Goal: Feedback & Contribution: Contribute content

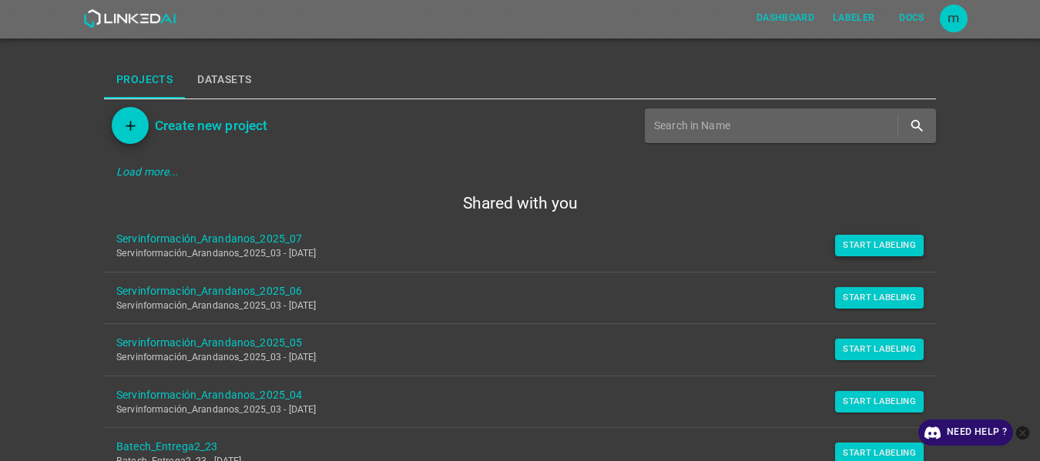
click at [896, 250] on button "Start Labeling" at bounding box center [879, 246] width 89 height 22
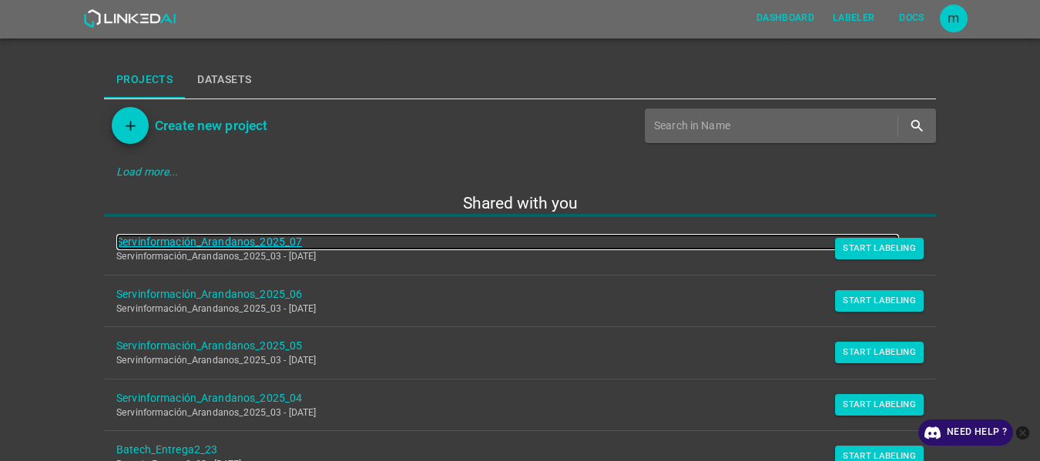
click at [226, 240] on link "Servinformación_Arandanos_2025_07" at bounding box center [507, 242] width 783 height 16
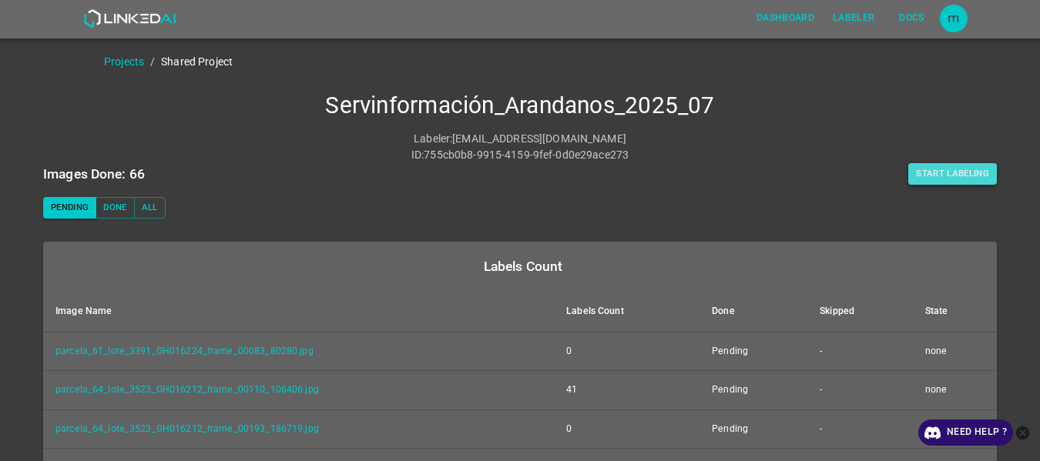
click at [939, 180] on button "Start Labeling" at bounding box center [952, 174] width 89 height 22
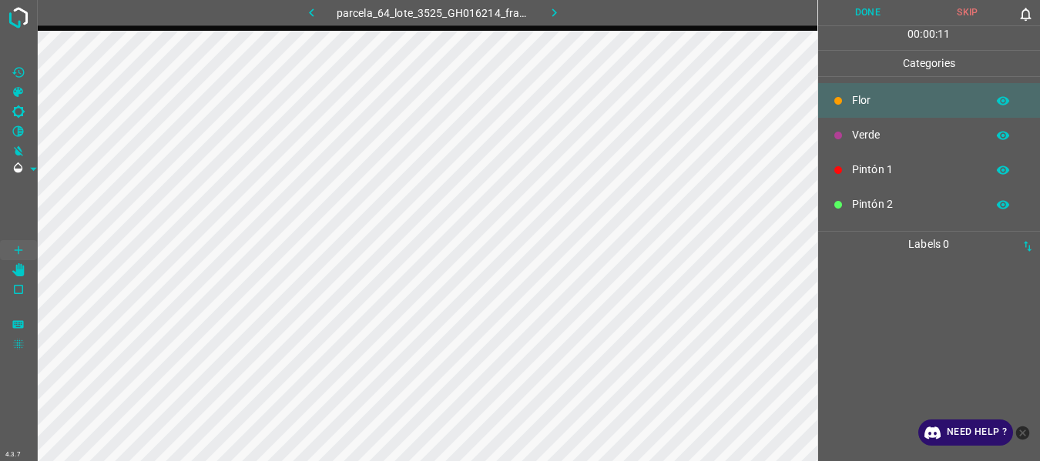
click at [555, 10] on icon "button" at bounding box center [554, 13] width 16 height 16
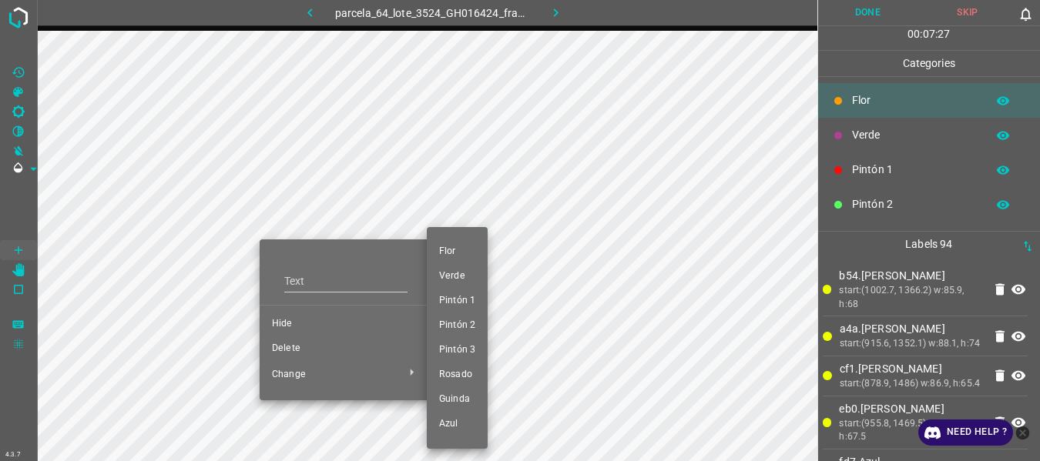
click at [293, 350] on div at bounding box center [520, 230] width 1040 height 461
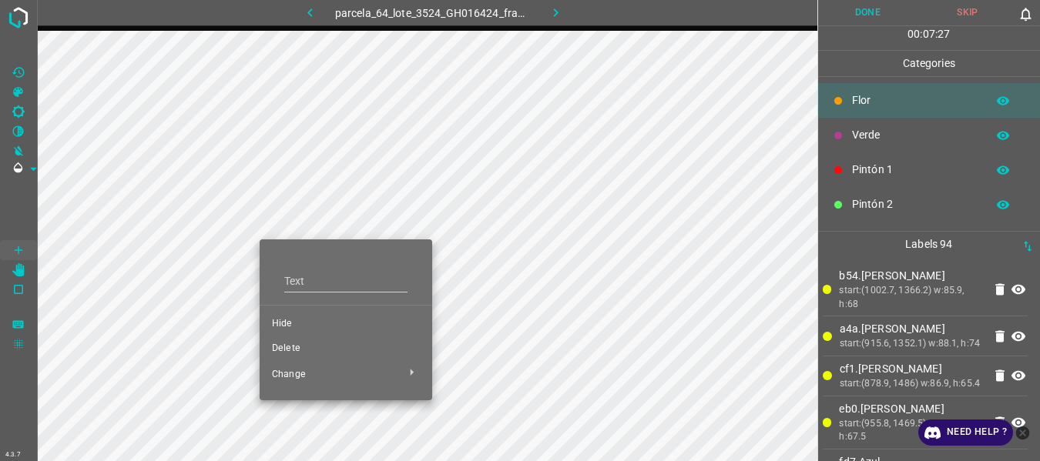
click at [293, 350] on div "[PERSON_NAME] Verde Pintón 1 Pintón 2 Pintón 3 [PERSON_NAME] Azul" at bounding box center [520, 230] width 1040 height 461
click at [293, 350] on span "Delete" at bounding box center [346, 349] width 148 height 14
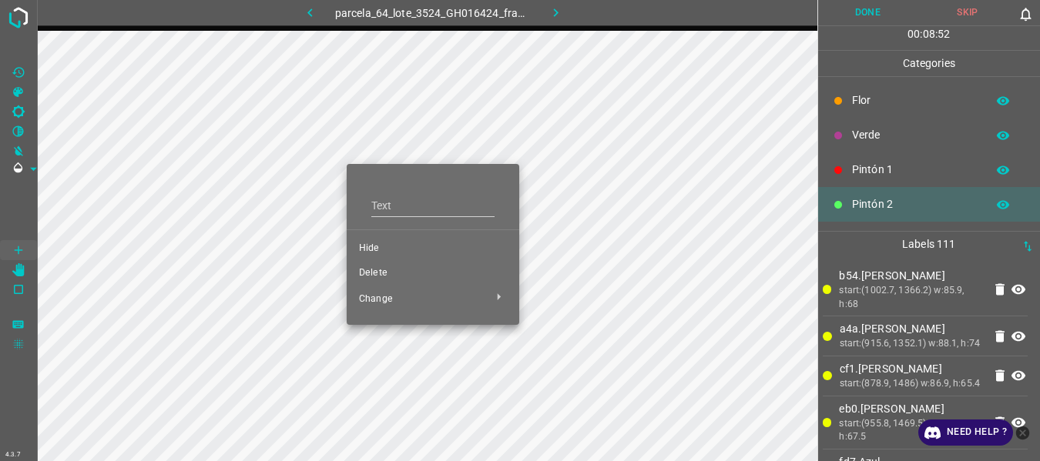
click at [372, 277] on span "Delete" at bounding box center [433, 274] width 148 height 14
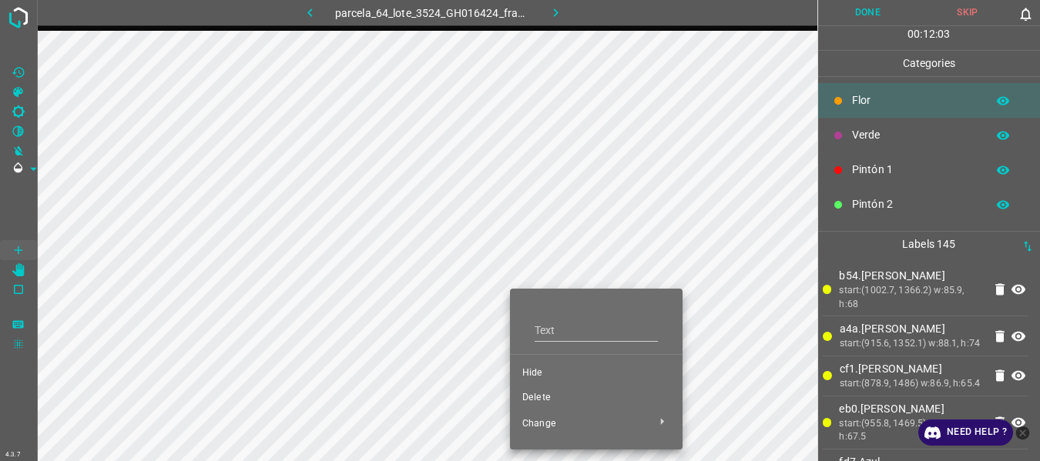
click at [354, 241] on div at bounding box center [520, 230] width 1040 height 461
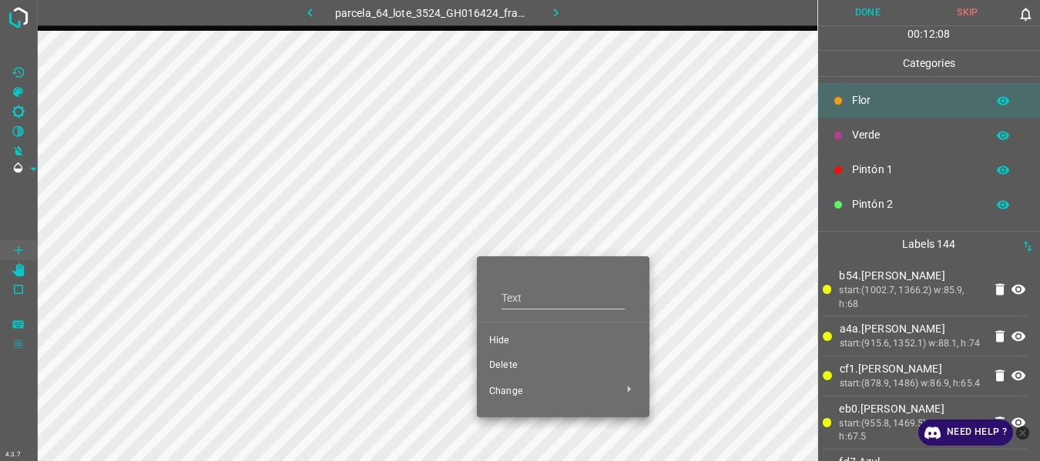
click at [391, 292] on div at bounding box center [520, 230] width 1040 height 461
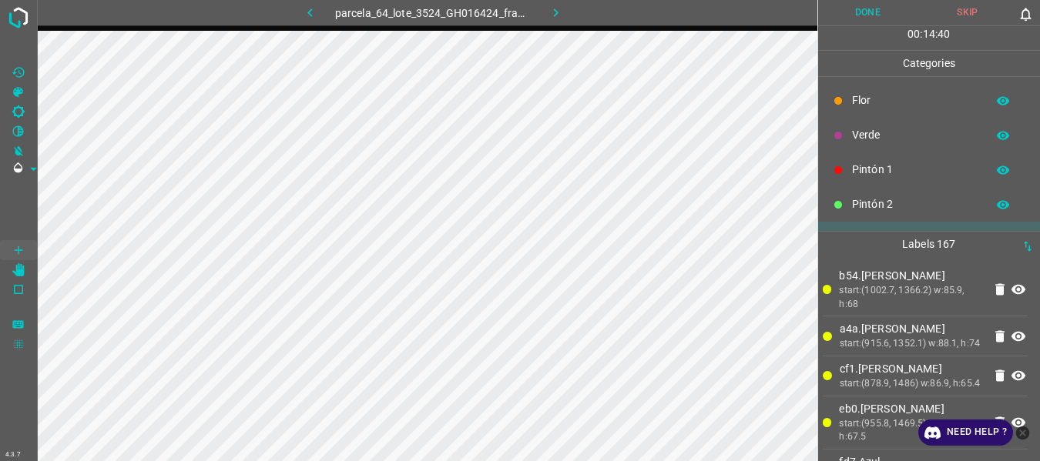
click at [856, 12] on button "Done" at bounding box center [868, 12] width 100 height 25
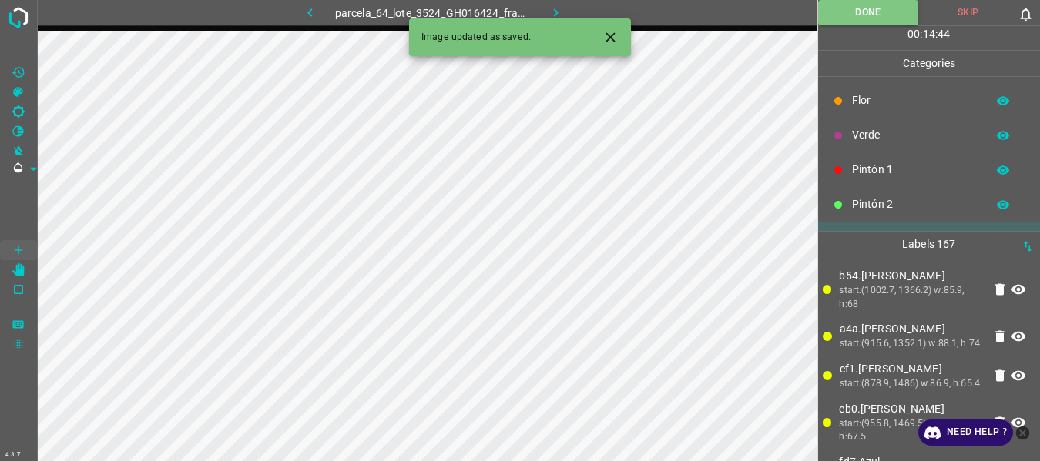
click at [559, 9] on icon "button" at bounding box center [556, 13] width 16 height 16
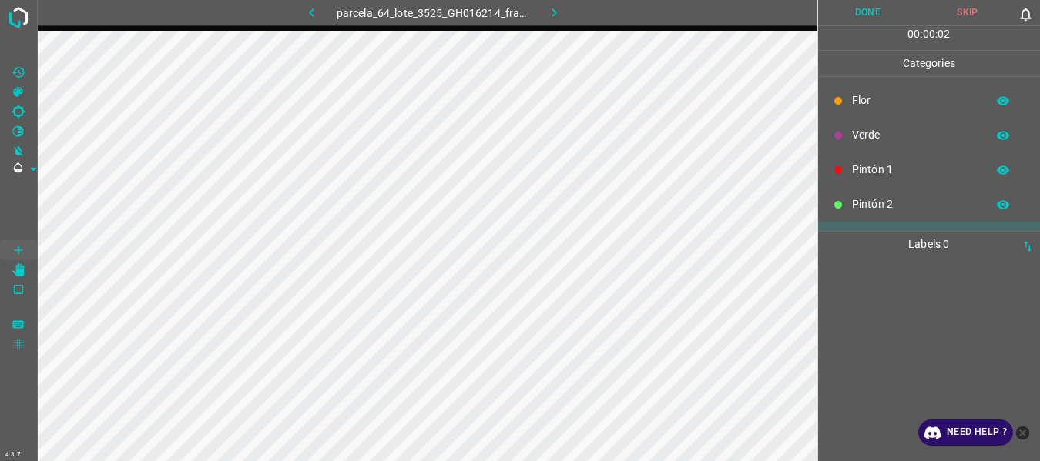
click at [562, 13] on icon "button" at bounding box center [554, 13] width 16 height 16
click at [550, 16] on icon "button" at bounding box center [554, 13] width 16 height 16
click at [553, 13] on icon "button" at bounding box center [554, 13] width 16 height 16
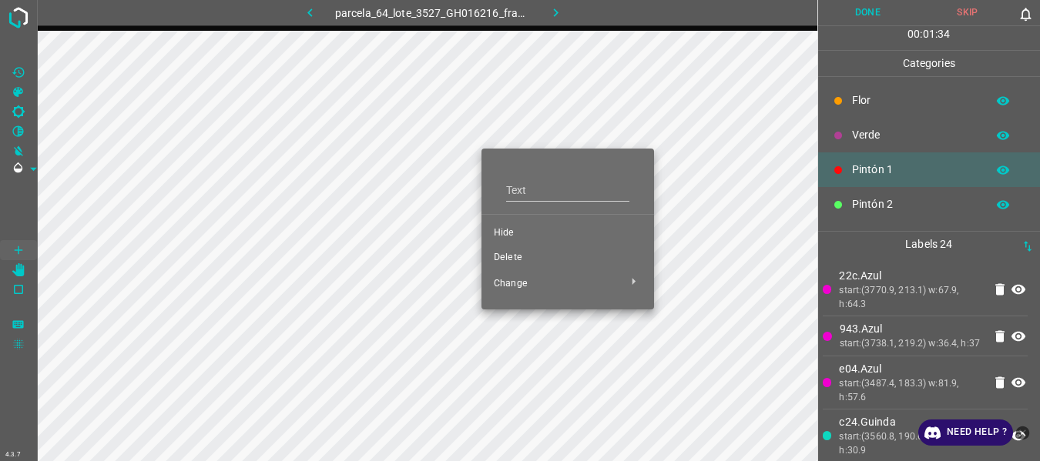
click at [502, 258] on span "Delete" at bounding box center [568, 258] width 148 height 14
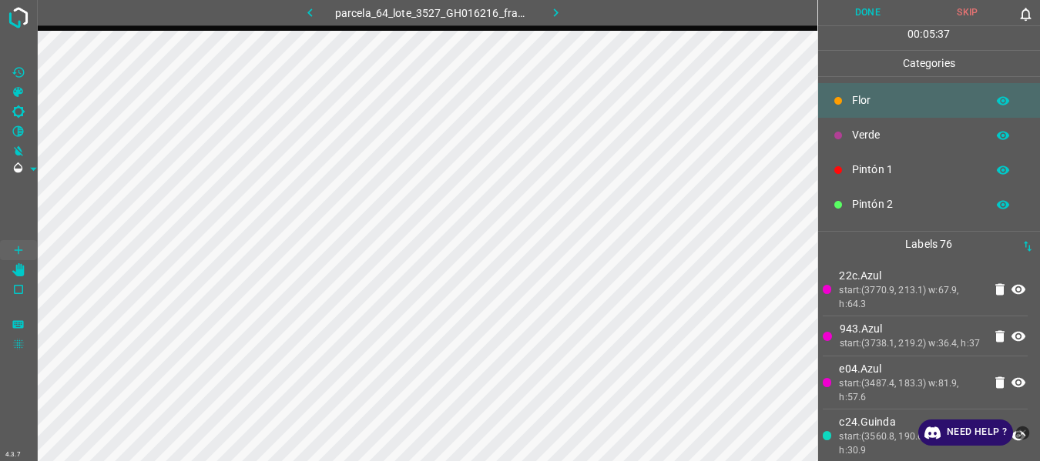
click at [853, 22] on button "Done" at bounding box center [868, 12] width 100 height 25
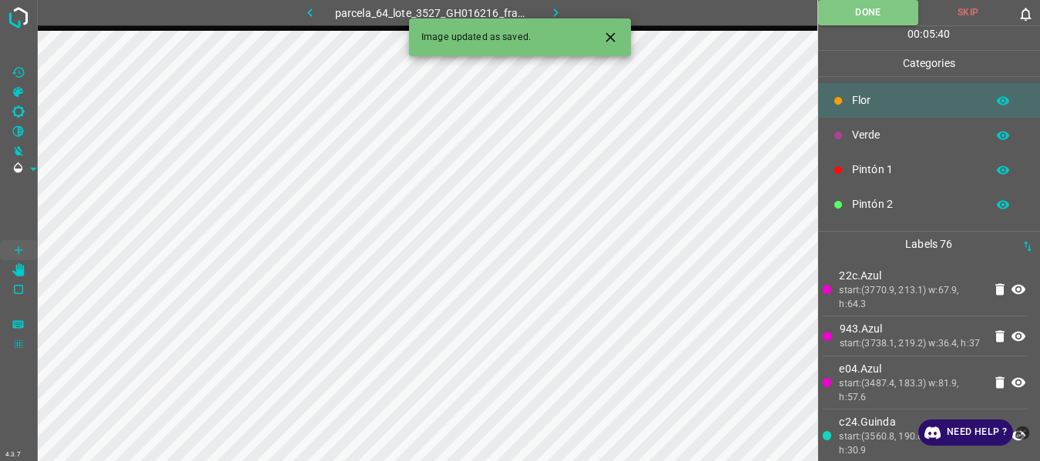
click at [558, 15] on icon "button" at bounding box center [556, 13] width 16 height 16
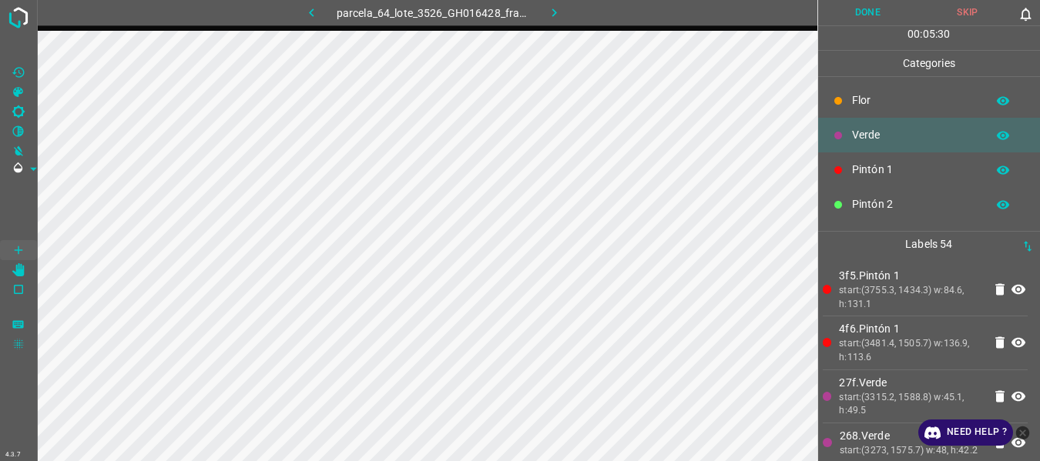
click at [869, 14] on button "Done" at bounding box center [868, 12] width 100 height 25
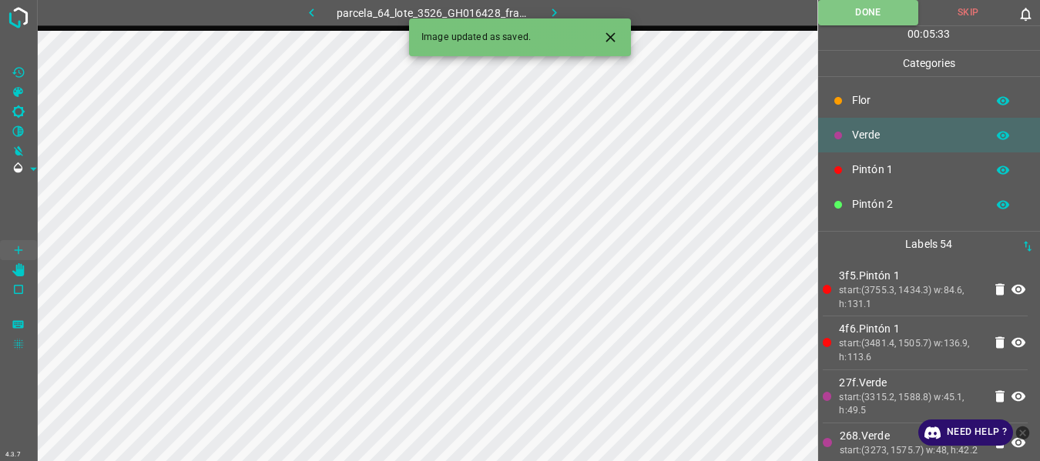
click at [556, 10] on icon "button" at bounding box center [554, 13] width 16 height 16
click at [556, 10] on div "parcela_64_lote_3526_GH016428_frame_00052_50283.jpg" at bounding box center [433, 12] width 387 height 25
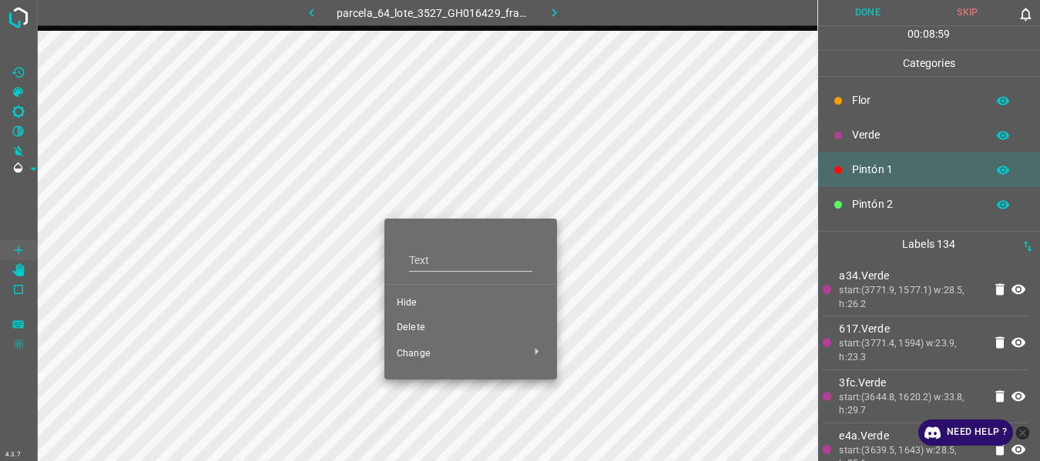
click at [408, 330] on span "Delete" at bounding box center [471, 328] width 148 height 14
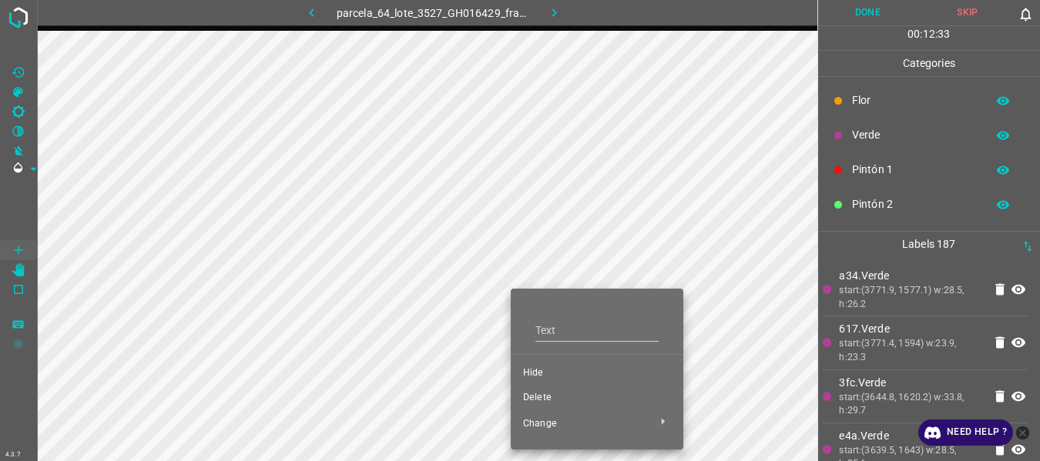
click at [540, 395] on span "Delete" at bounding box center [597, 398] width 148 height 14
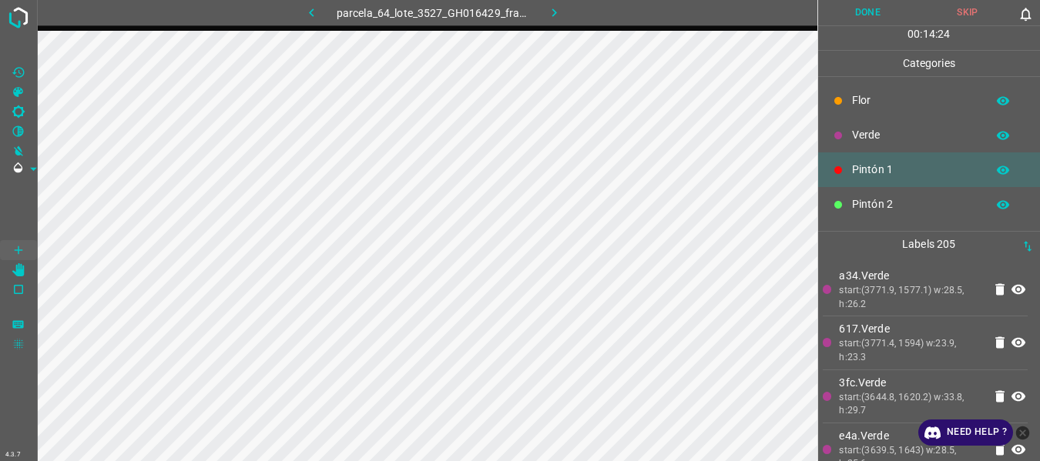
click at [868, 106] on p "Flor" at bounding box center [915, 100] width 126 height 16
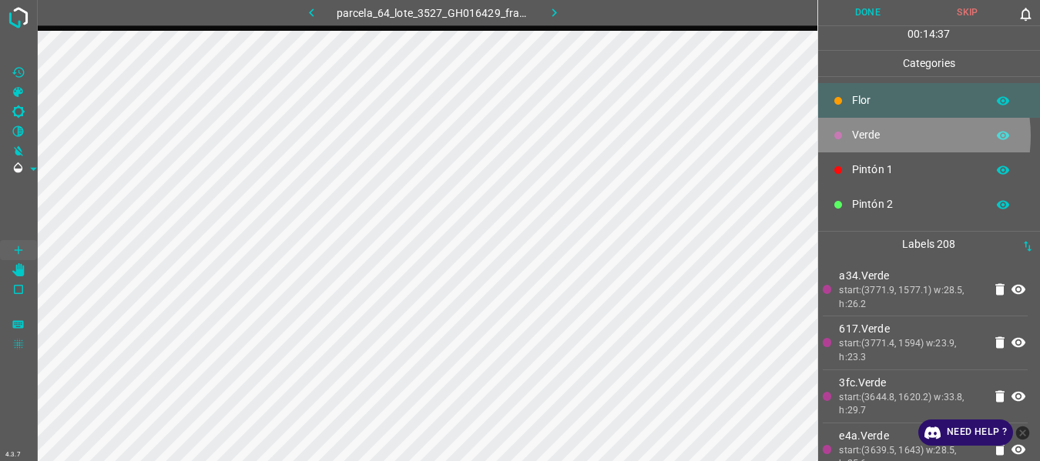
click at [885, 136] on p "Verde" at bounding box center [915, 135] width 126 height 16
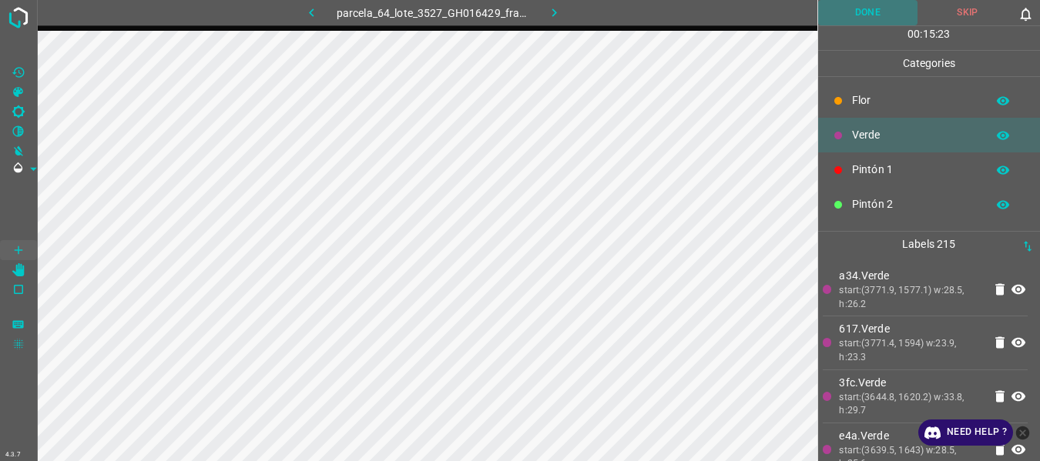
click at [844, 20] on button "Done" at bounding box center [868, 12] width 100 height 25
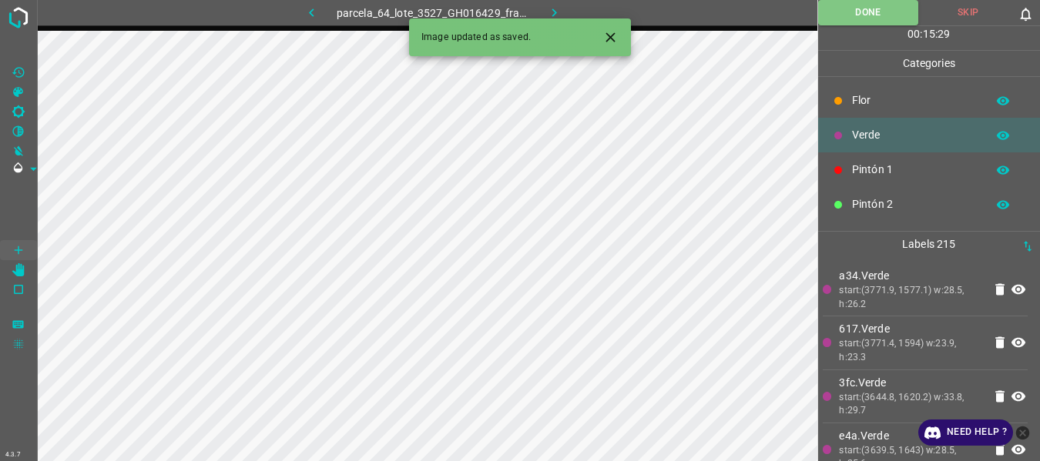
click at [552, 9] on icon "button" at bounding box center [554, 13] width 16 height 16
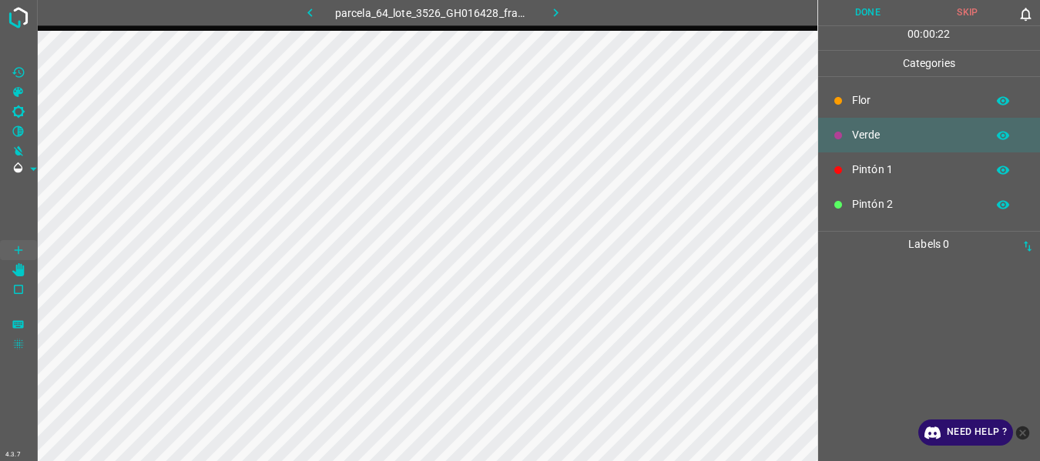
click at [556, 13] on icon "button" at bounding box center [556, 13] width 16 height 16
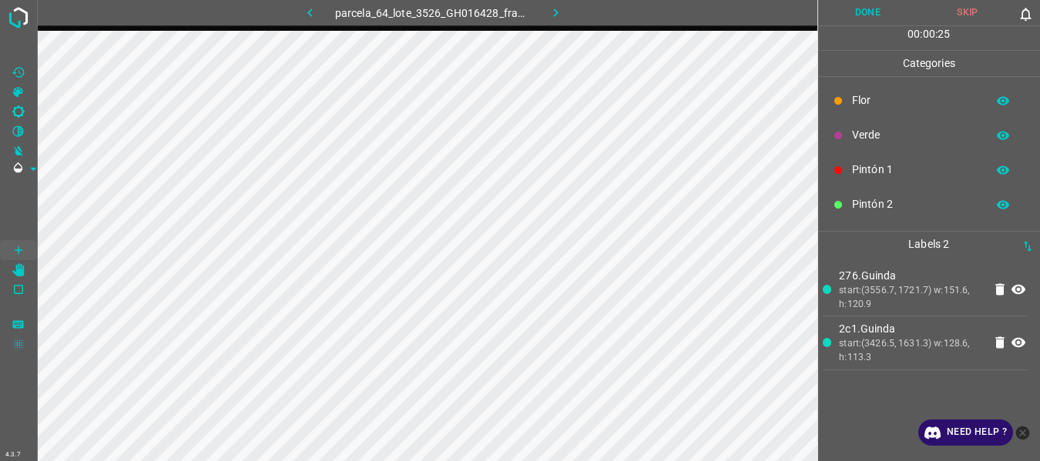
click at [882, 127] on p "Verde" at bounding box center [915, 135] width 126 height 16
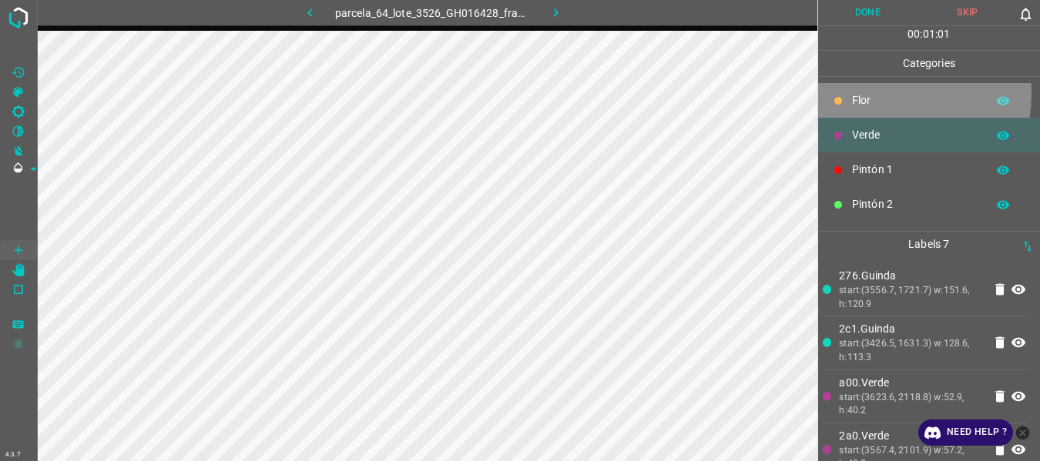
click at [863, 92] on p "Flor" at bounding box center [915, 100] width 126 height 16
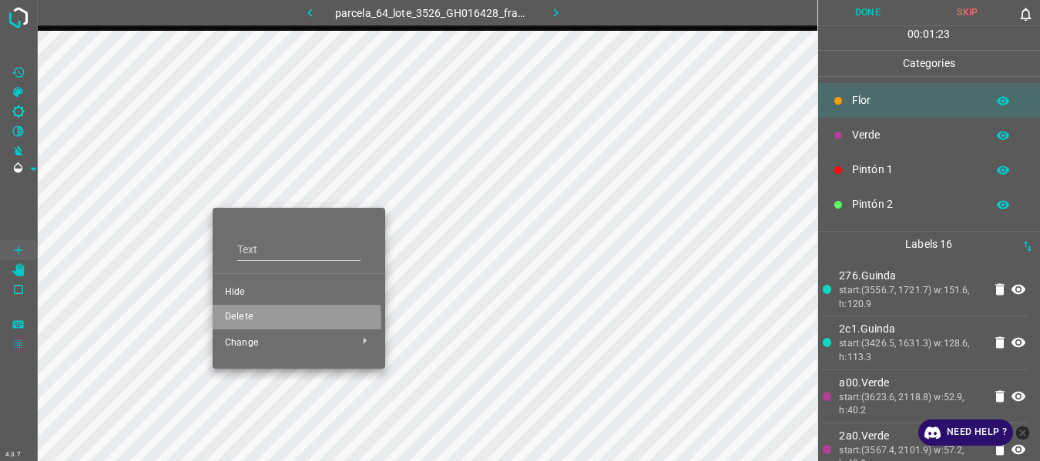
click at [252, 320] on span "Delete" at bounding box center [299, 317] width 148 height 14
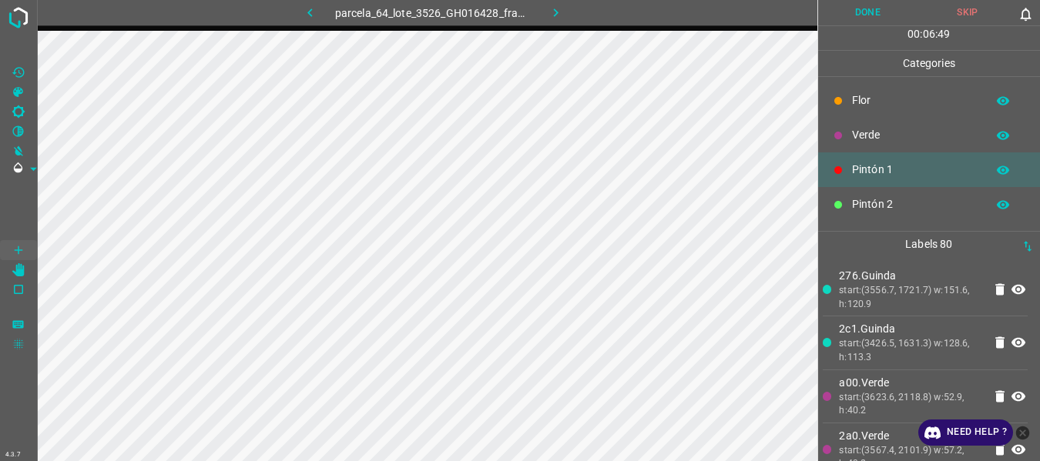
click at [870, 8] on button "Done" at bounding box center [868, 12] width 100 height 25
click at [867, 5] on button "Done" at bounding box center [868, 12] width 101 height 25
click at [555, 12] on icon "button" at bounding box center [556, 13] width 16 height 16
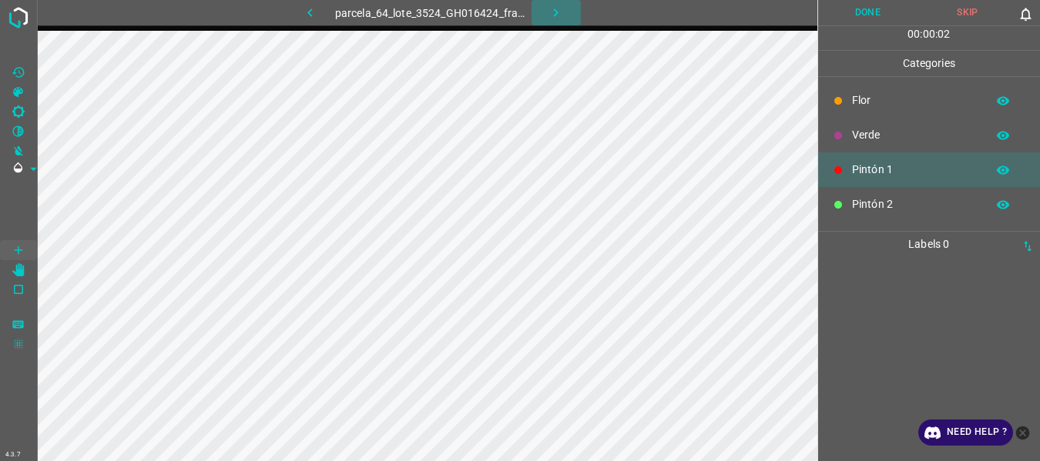
click at [552, 8] on icon "button" at bounding box center [556, 13] width 16 height 16
click at [552, 6] on icon "button" at bounding box center [556, 13] width 16 height 16
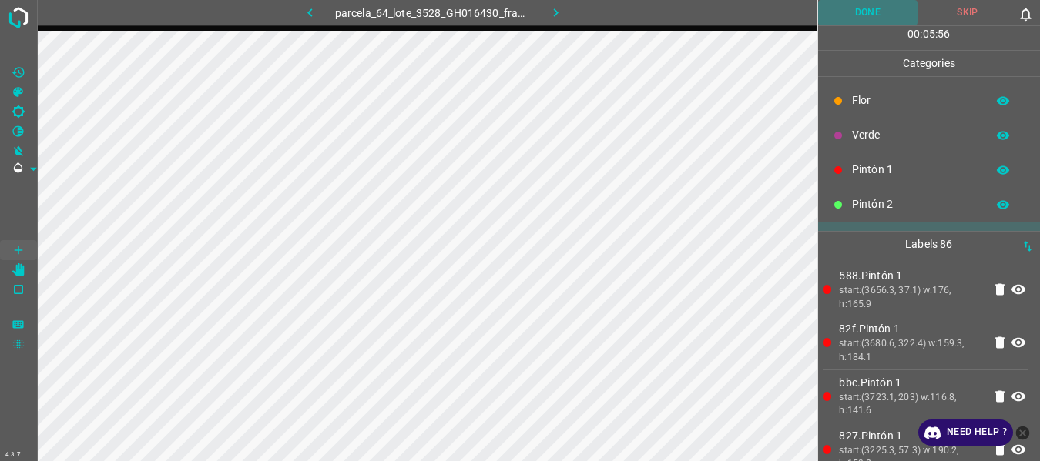
click at [842, 5] on button "Done" at bounding box center [868, 12] width 100 height 25
click at [558, 15] on icon "button" at bounding box center [556, 13] width 16 height 16
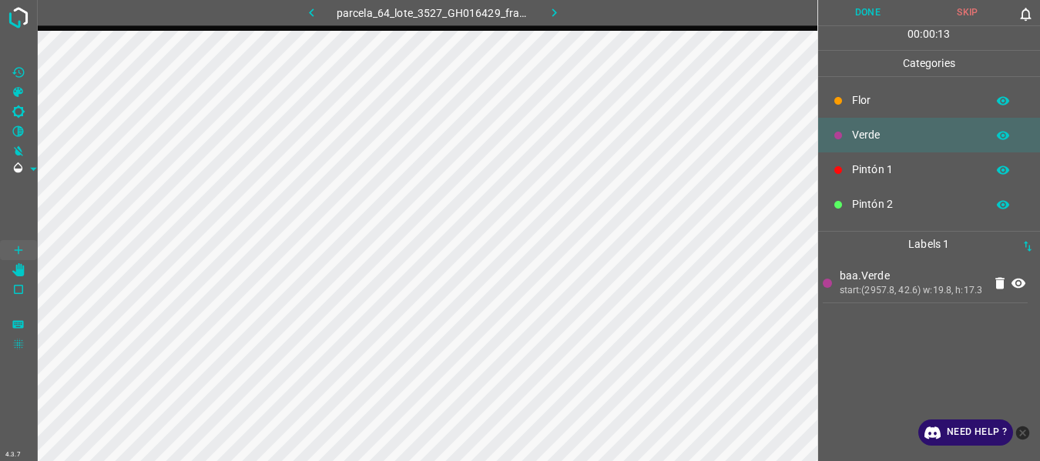
click at [461, 29] on div "parcela_64_lote_3527_GH016429_frame_00052_50283.jpg" at bounding box center [427, 15] width 780 height 31
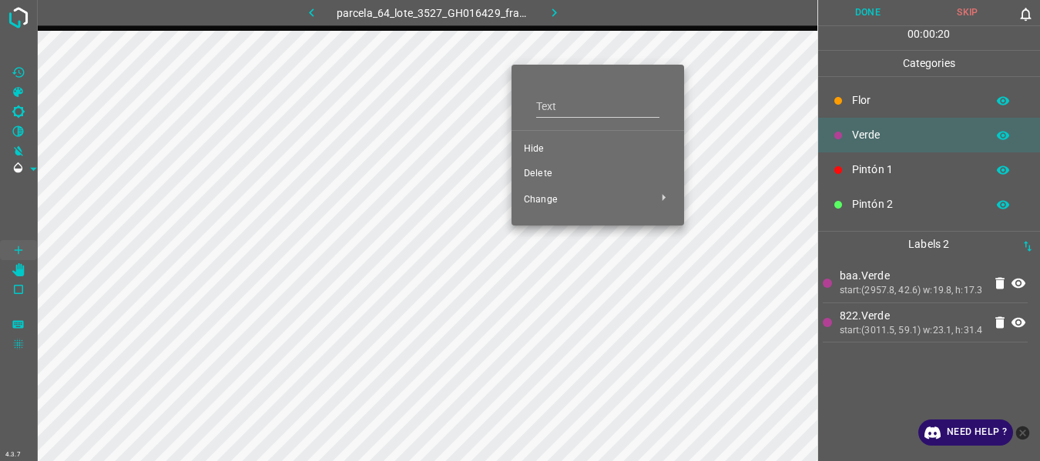
click at [545, 175] on span "Delete" at bounding box center [598, 174] width 148 height 14
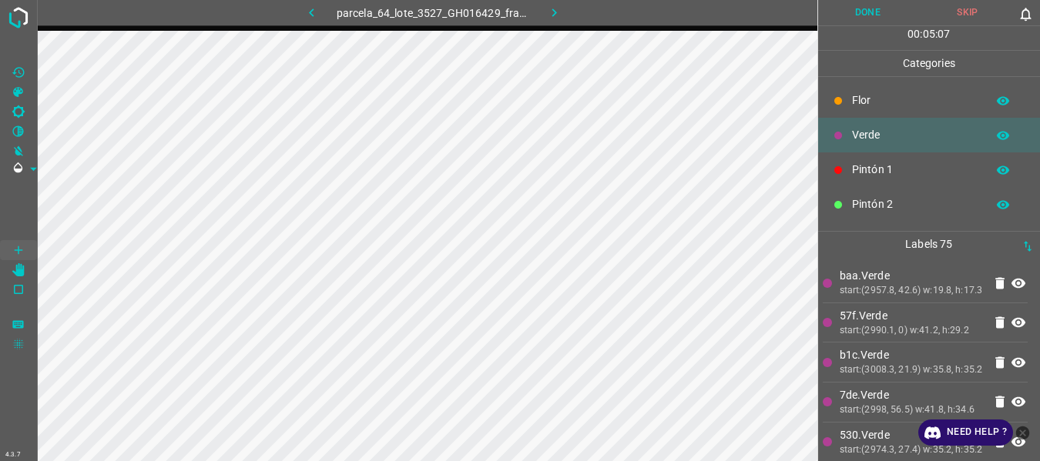
click at [854, 15] on button "Done" at bounding box center [868, 12] width 100 height 25
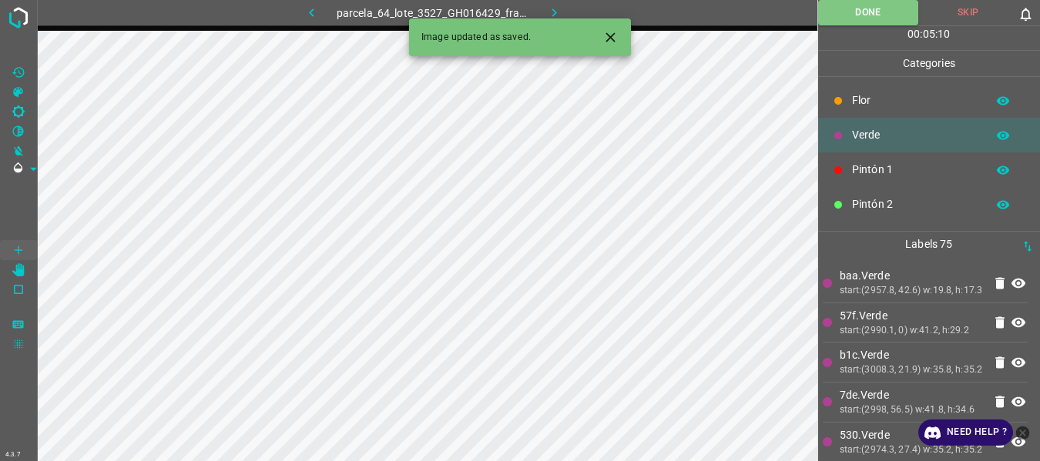
click at [552, 6] on icon "button" at bounding box center [554, 13] width 16 height 16
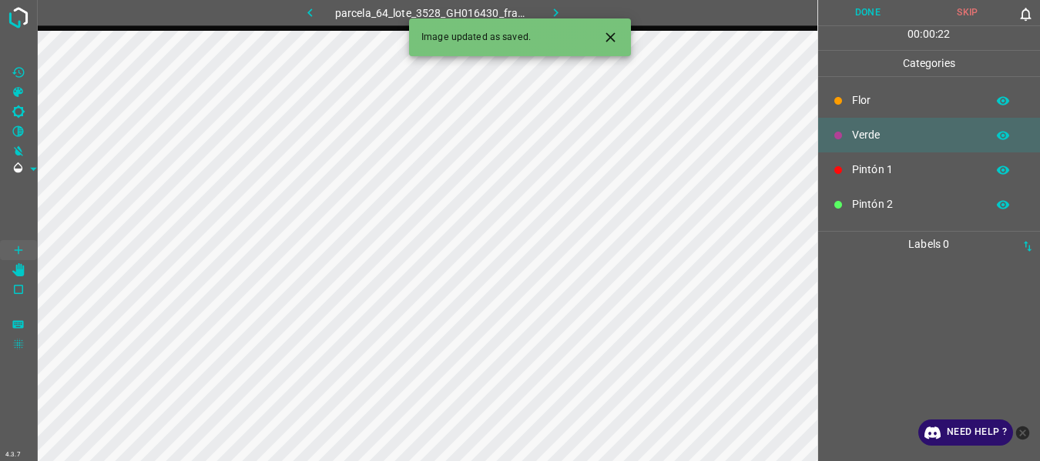
click at [554, 8] on icon "button" at bounding box center [556, 13] width 16 height 16
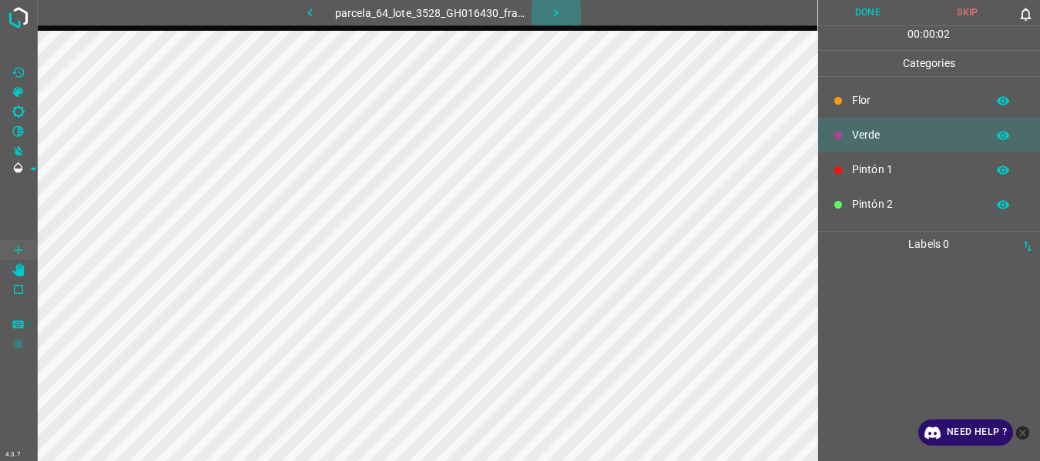
click at [558, 18] on icon "button" at bounding box center [556, 13] width 16 height 16
click at [551, 13] on icon "button" at bounding box center [554, 13] width 16 height 16
click at [557, 11] on icon "button" at bounding box center [554, 13] width 16 height 16
click at [555, 14] on icon "button" at bounding box center [554, 12] width 5 height 8
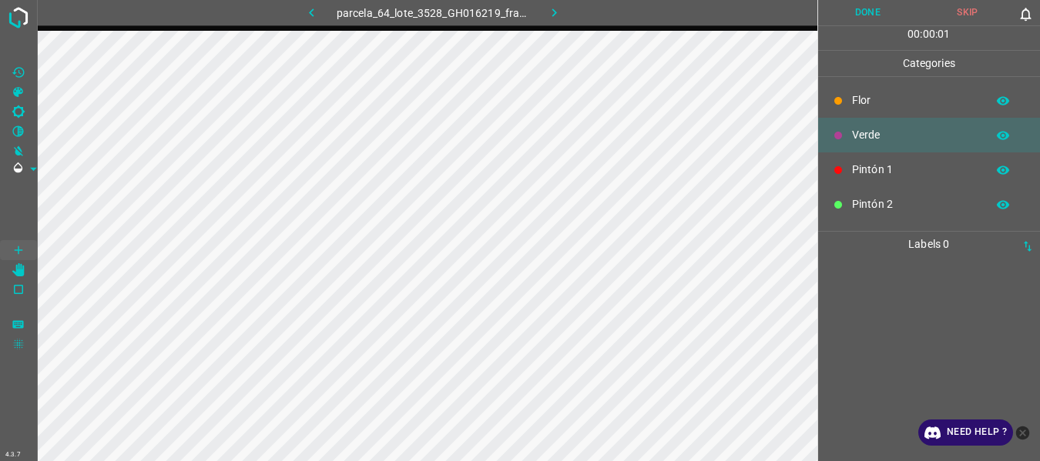
click at [555, 14] on icon "button" at bounding box center [554, 12] width 5 height 8
click at [555, 12] on icon "button" at bounding box center [556, 13] width 16 height 16
click at [555, 8] on icon "button" at bounding box center [556, 13] width 16 height 16
click at [555, 17] on icon "button" at bounding box center [556, 13] width 16 height 16
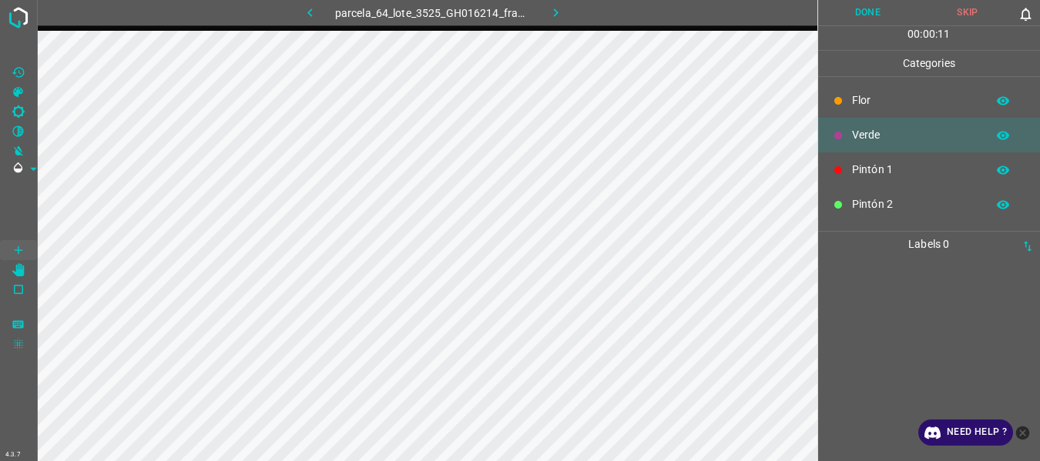
click at [559, 9] on icon "button" at bounding box center [556, 13] width 16 height 16
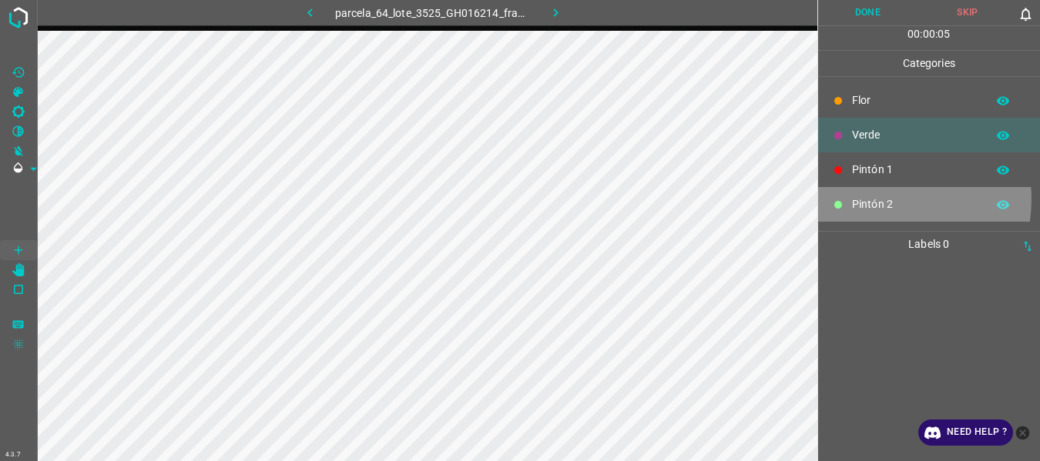
click at [874, 200] on p "Pintón 2" at bounding box center [915, 204] width 126 height 16
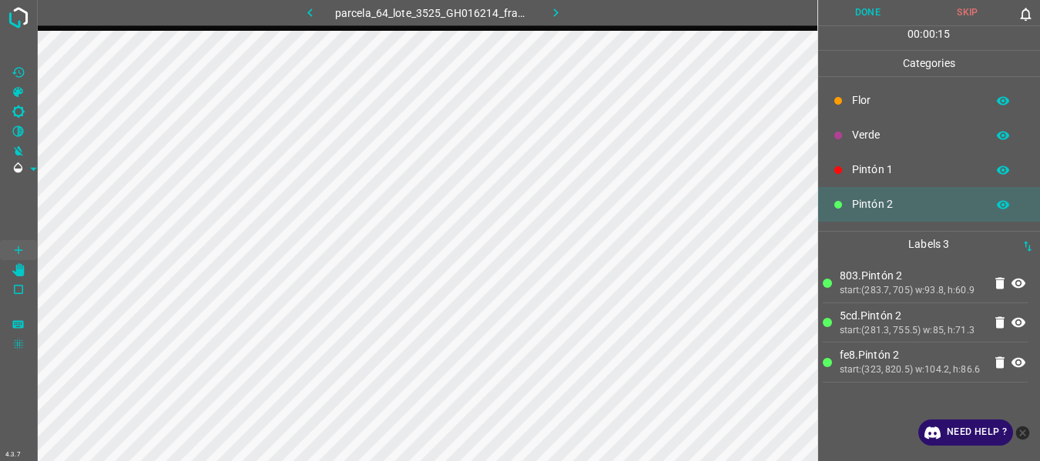
click at [880, 159] on div "Pintón 1" at bounding box center [929, 170] width 223 height 35
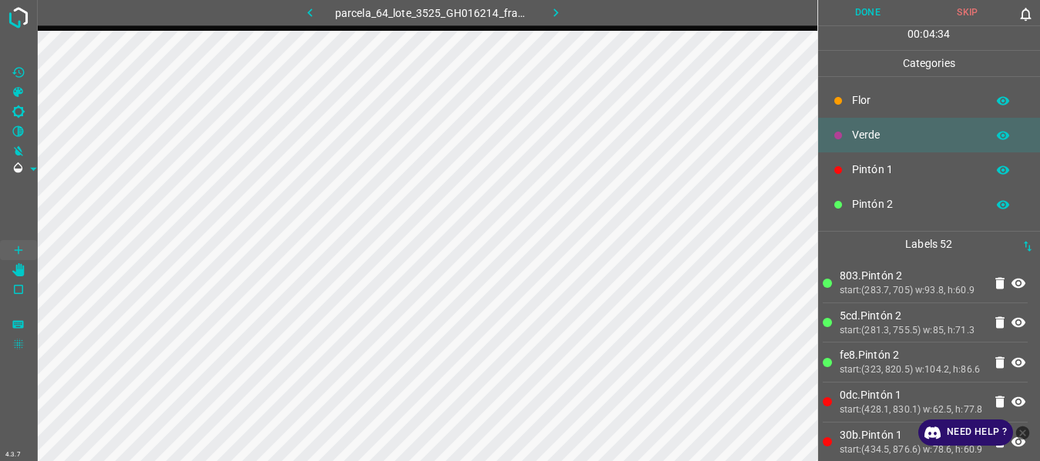
click at [878, 12] on button "Done" at bounding box center [868, 12] width 100 height 25
click at [557, 14] on icon "button" at bounding box center [556, 12] width 5 height 8
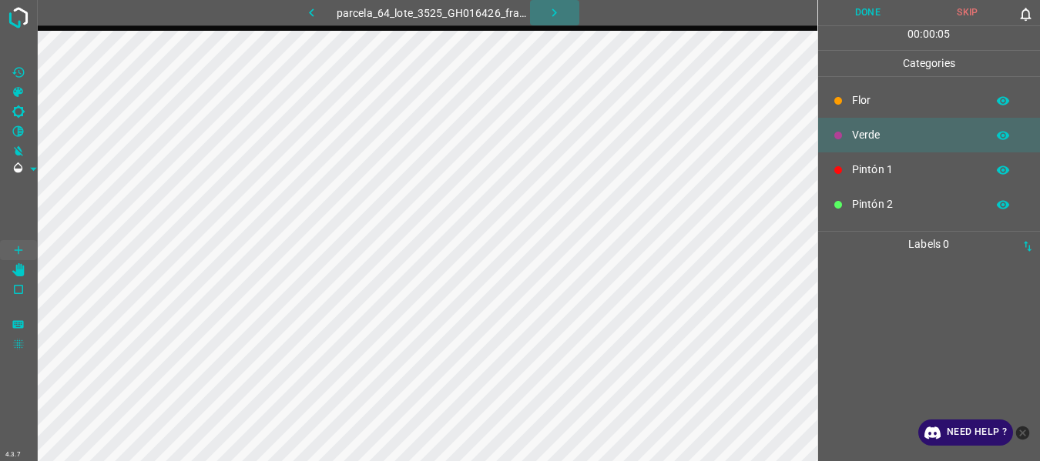
click at [557, 14] on icon "button" at bounding box center [554, 13] width 16 height 16
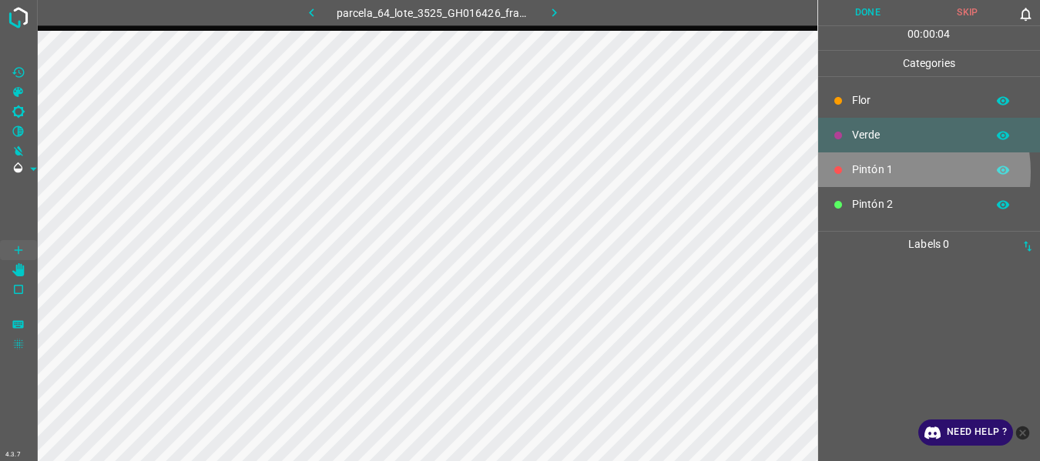
click at [890, 172] on p "Pintón 1" at bounding box center [915, 170] width 126 height 16
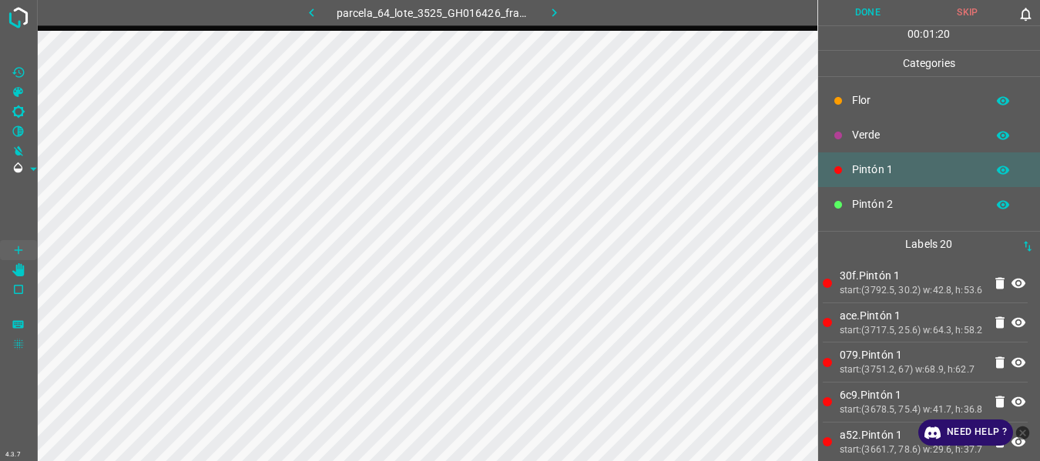
scroll to position [136, 0]
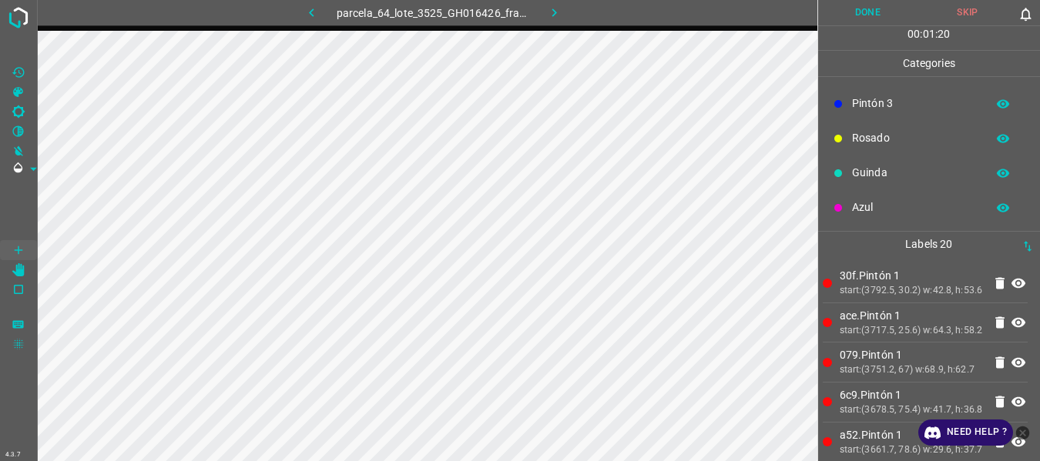
click at [861, 206] on p "Azul" at bounding box center [915, 208] width 126 height 16
click at [863, 166] on p "Pintón 1" at bounding box center [915, 170] width 126 height 16
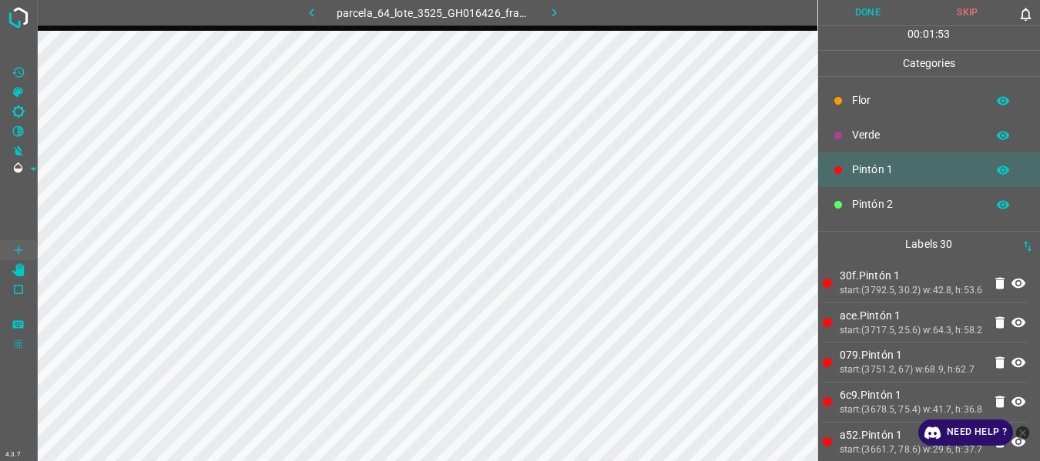
scroll to position [136, 0]
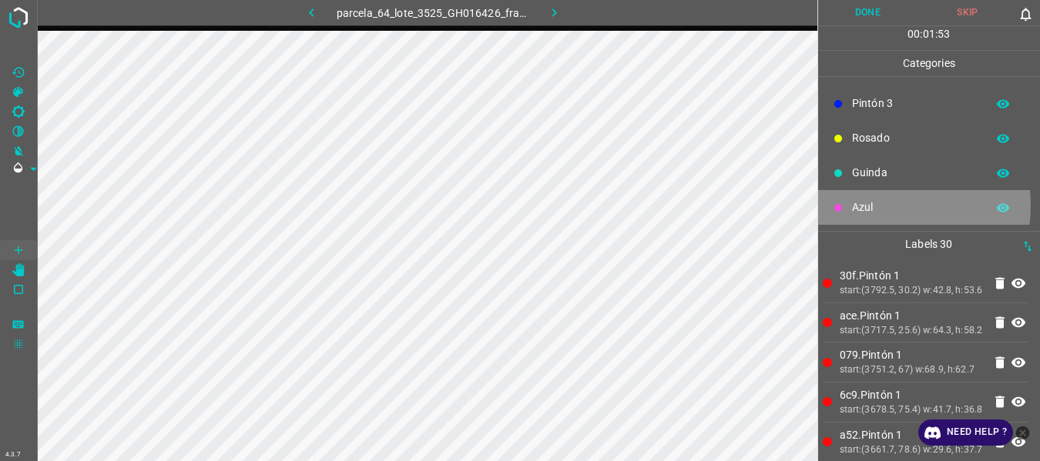
click at [869, 206] on p "Azul" at bounding box center [915, 208] width 126 height 16
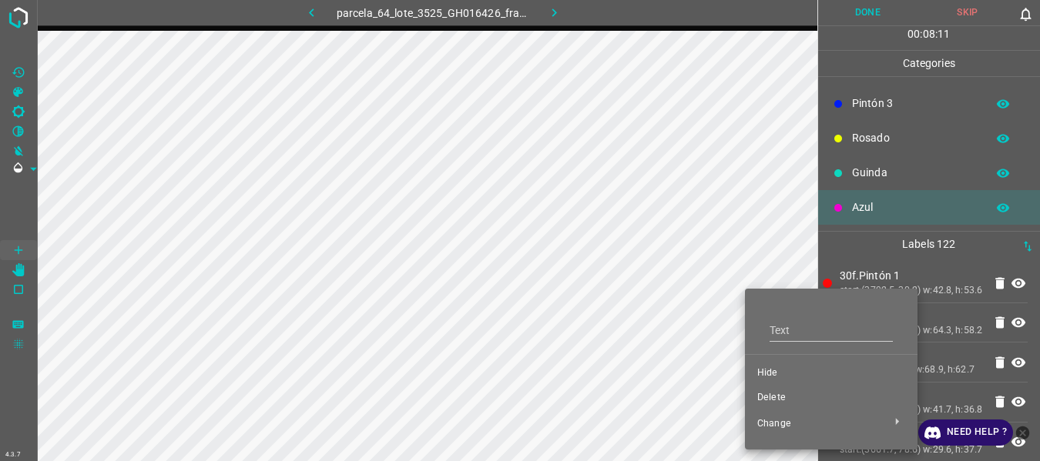
click at [768, 397] on span "Delete" at bounding box center [831, 398] width 148 height 14
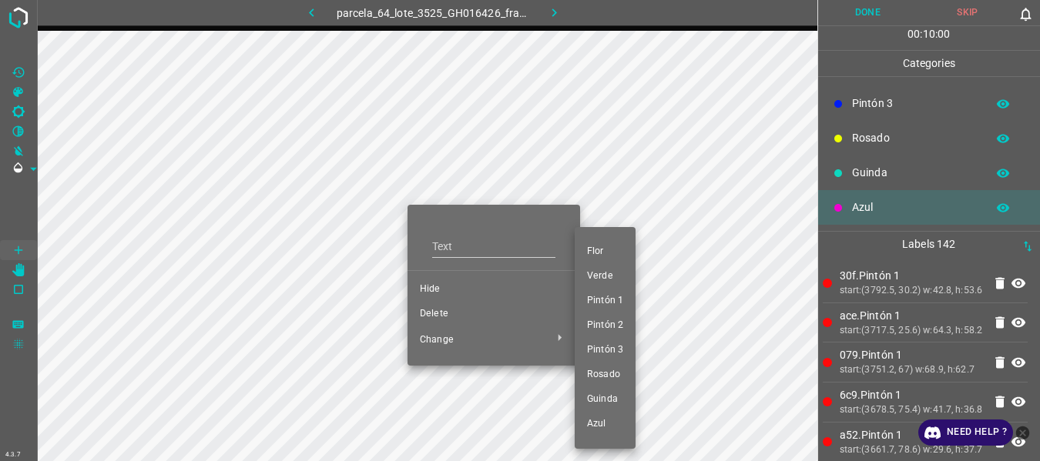
click at [601, 430] on span "Azul" at bounding box center [605, 425] width 36 height 14
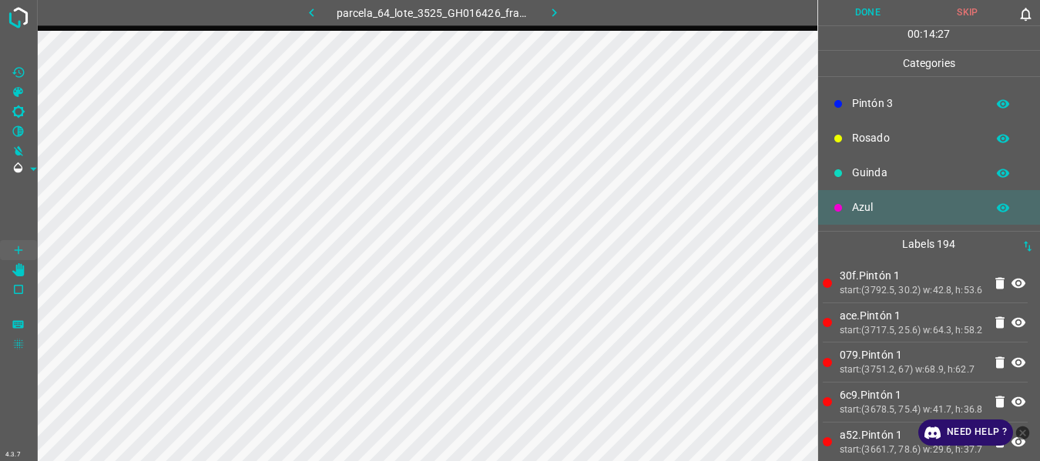
click at [555, 9] on icon "button" at bounding box center [554, 13] width 16 height 16
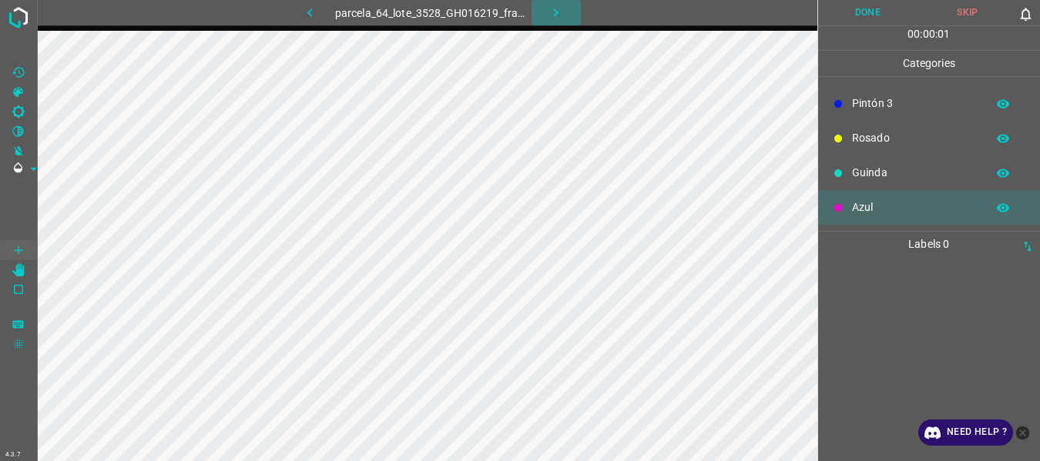
click at [554, 12] on icon "button" at bounding box center [556, 13] width 16 height 16
click at [555, 12] on icon "button" at bounding box center [556, 13] width 16 height 16
click at [556, 16] on icon "button" at bounding box center [554, 13] width 16 height 16
click at [556, 11] on icon "button" at bounding box center [556, 12] width 5 height 8
click at [547, 12] on icon "button" at bounding box center [554, 13] width 16 height 16
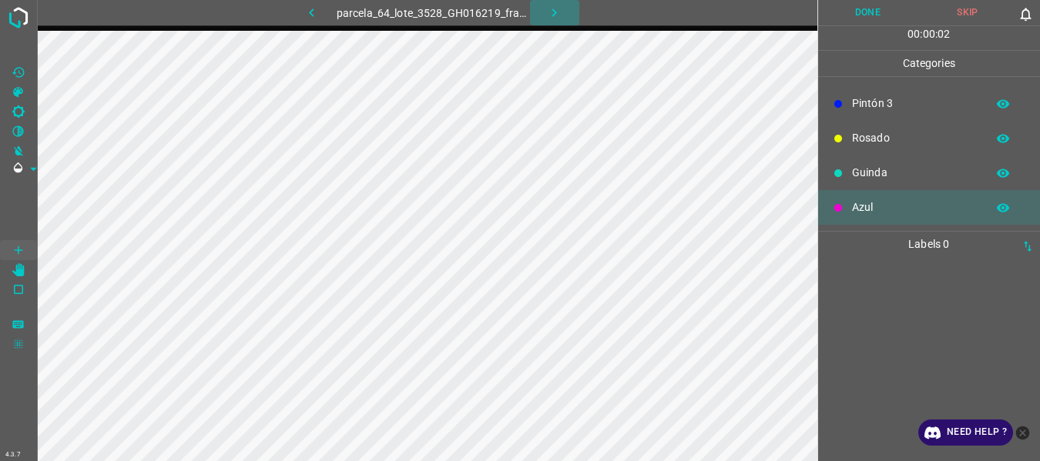
click at [562, 12] on icon "button" at bounding box center [554, 13] width 16 height 16
